Goal: Check status: Check status

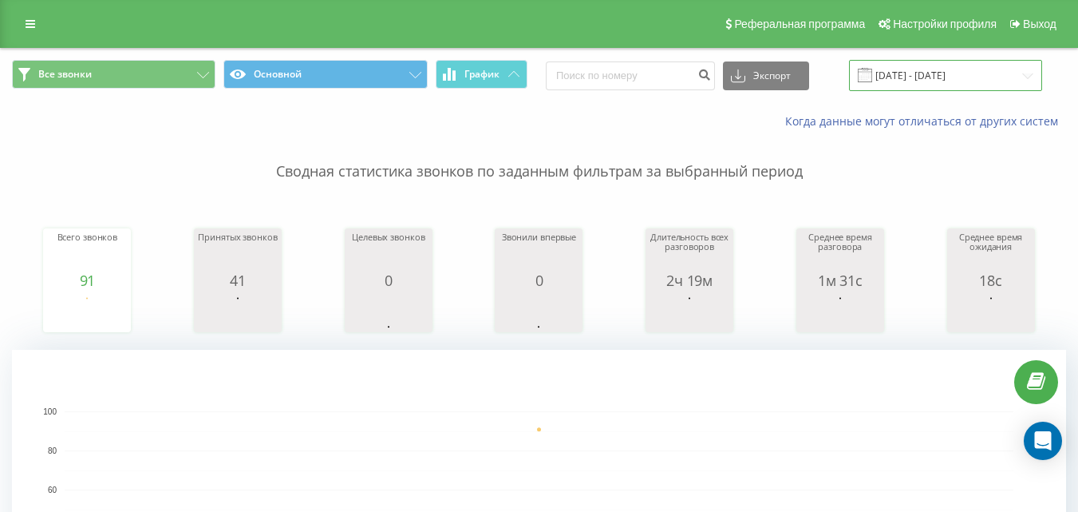
click at [894, 71] on input "21.08.2025 - 21.08.2025" at bounding box center [945, 75] width 193 height 31
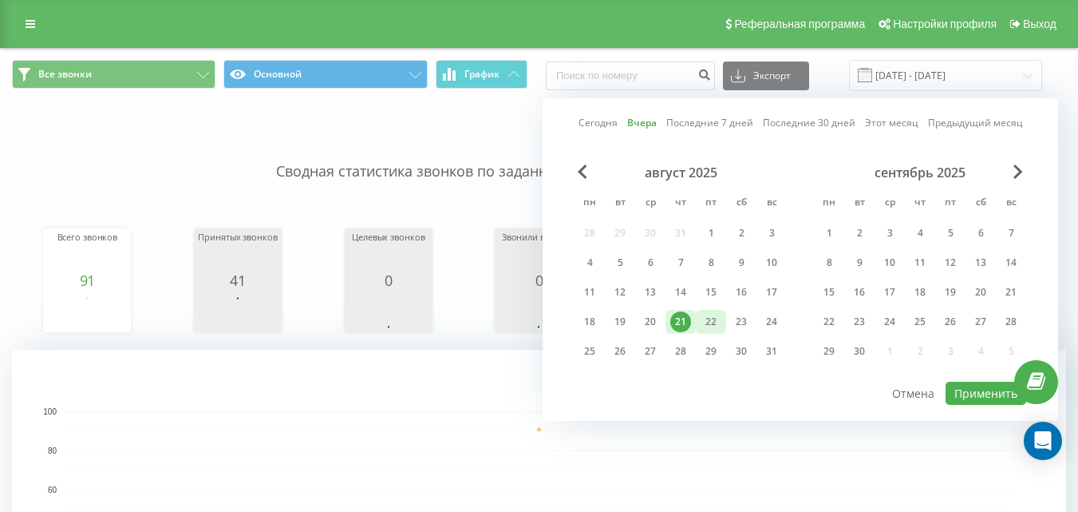
drag, startPoint x: 699, startPoint y: 326, endPoint x: 720, endPoint y: 330, distance: 21.1
click at [702, 326] on div "22" at bounding box center [711, 322] width 30 height 24
drag, startPoint x: 994, startPoint y: 392, endPoint x: 924, endPoint y: 390, distance: 70.3
click at [993, 392] on button "Применить" at bounding box center [986, 393] width 81 height 23
type input "[DATE] - [DATE]"
